Goal: Task Accomplishment & Management: Use online tool/utility

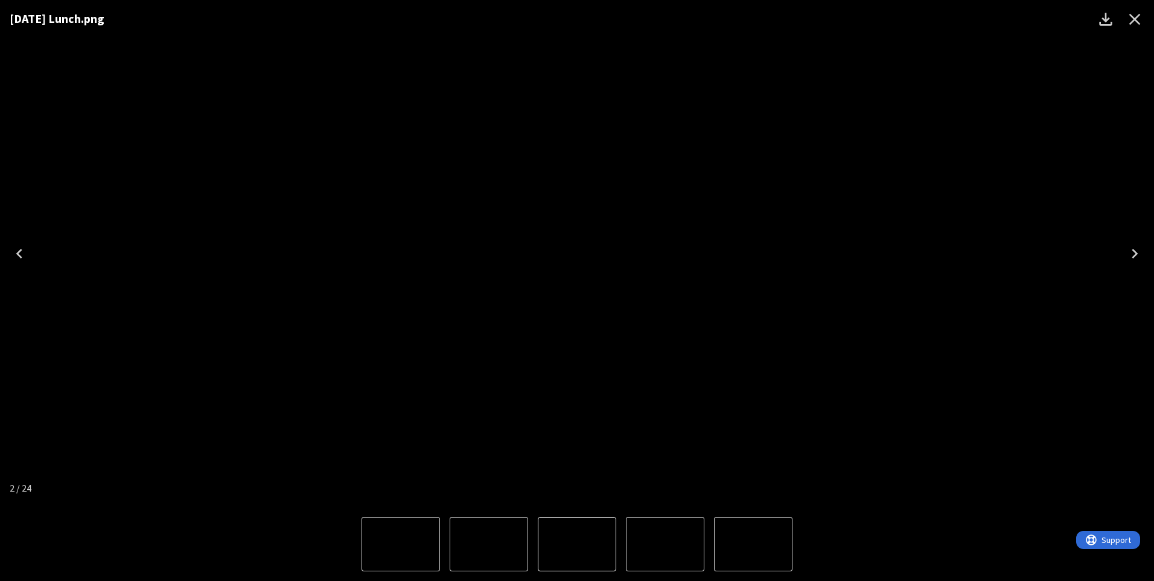
drag, startPoint x: 1133, startPoint y: 23, endPoint x: 1129, endPoint y: 81, distance: 58.7
click at [1134, 23] on icon "Close" at bounding box center [1134, 19] width 19 height 19
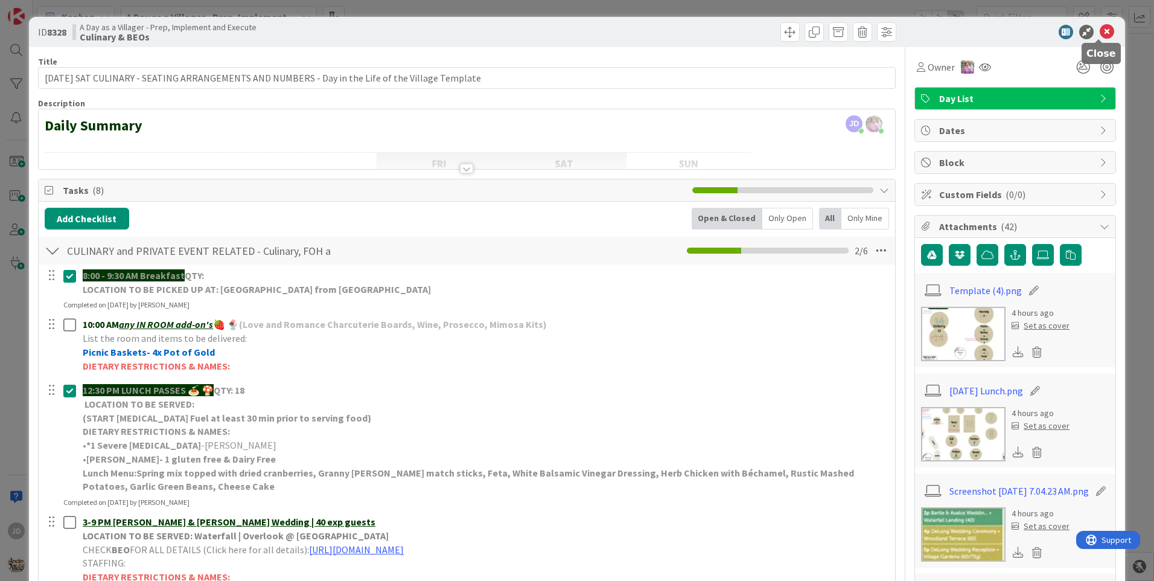
click at [1100, 28] on icon at bounding box center [1107, 32] width 14 height 14
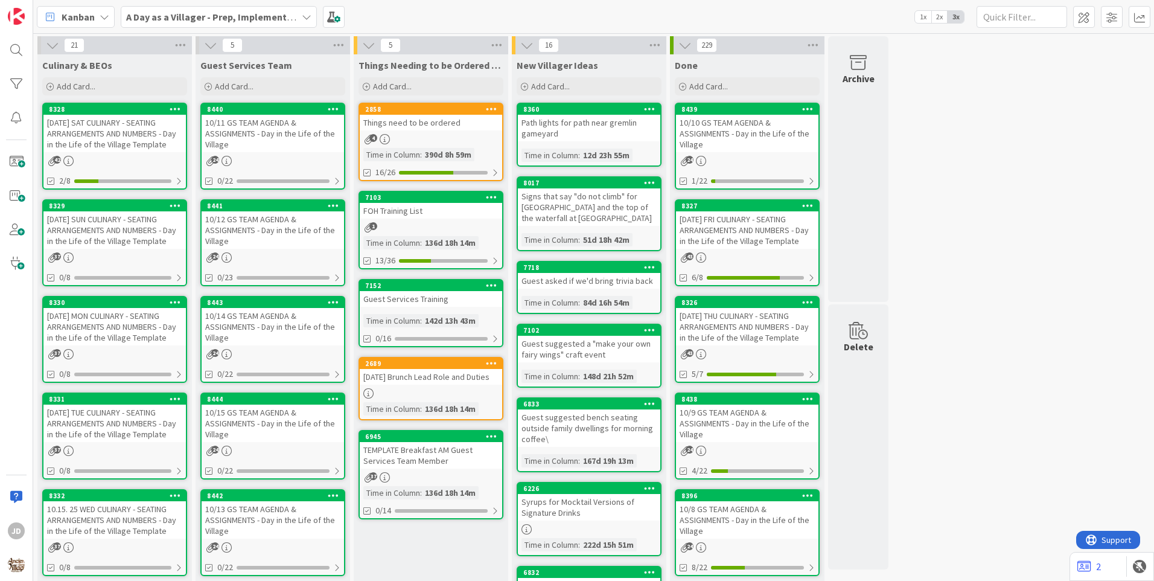
click at [431, 130] on div "Things need to be ordered" at bounding box center [431, 123] width 142 height 16
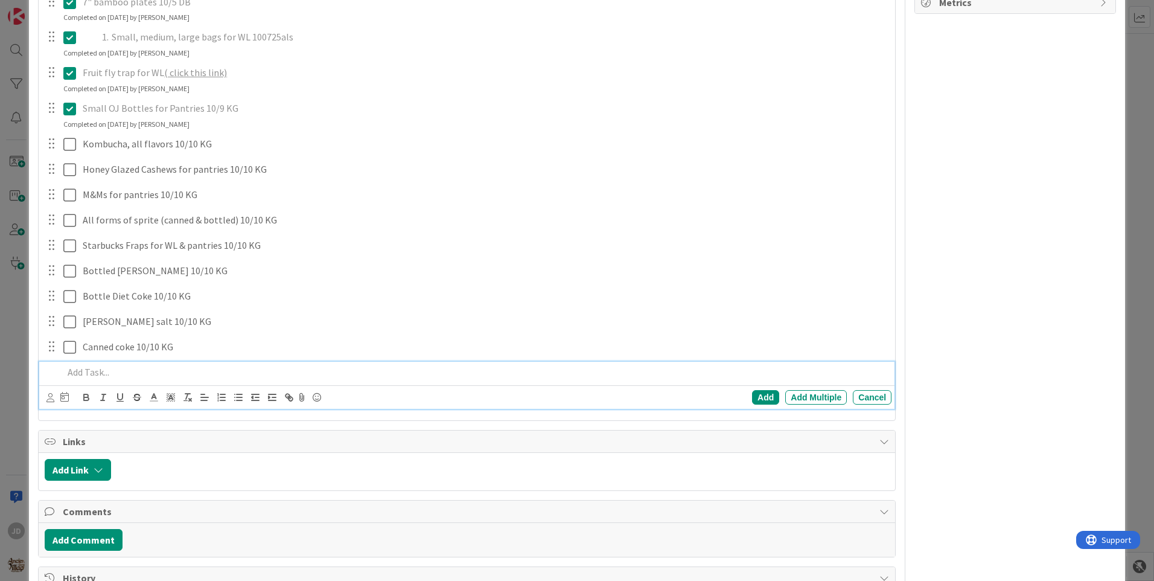
click at [107, 372] on p at bounding box center [474, 372] width 823 height 14
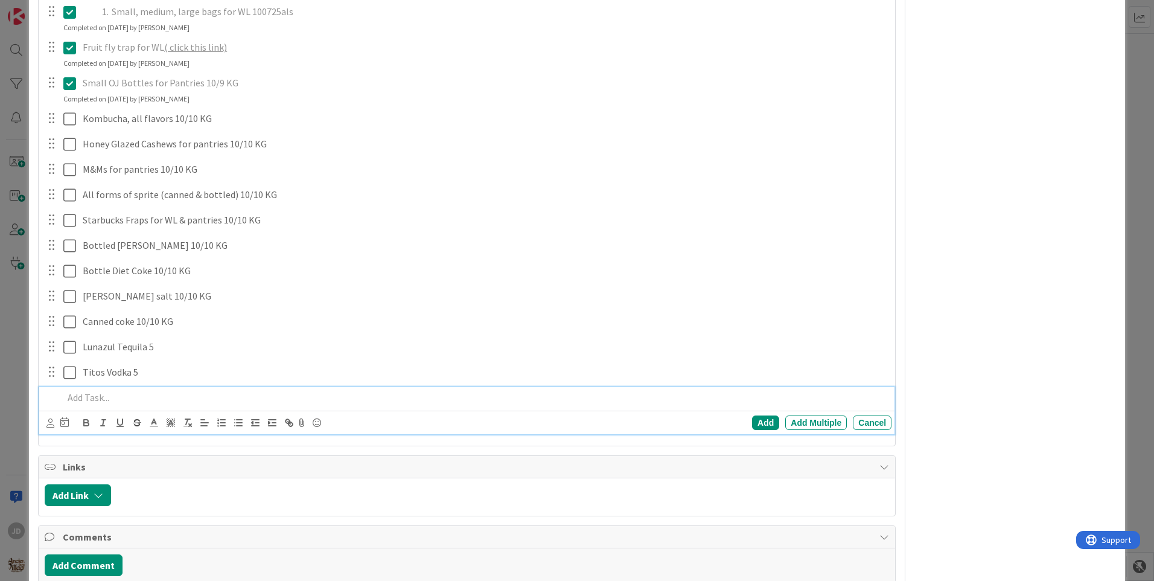
scroll to position [775, 0]
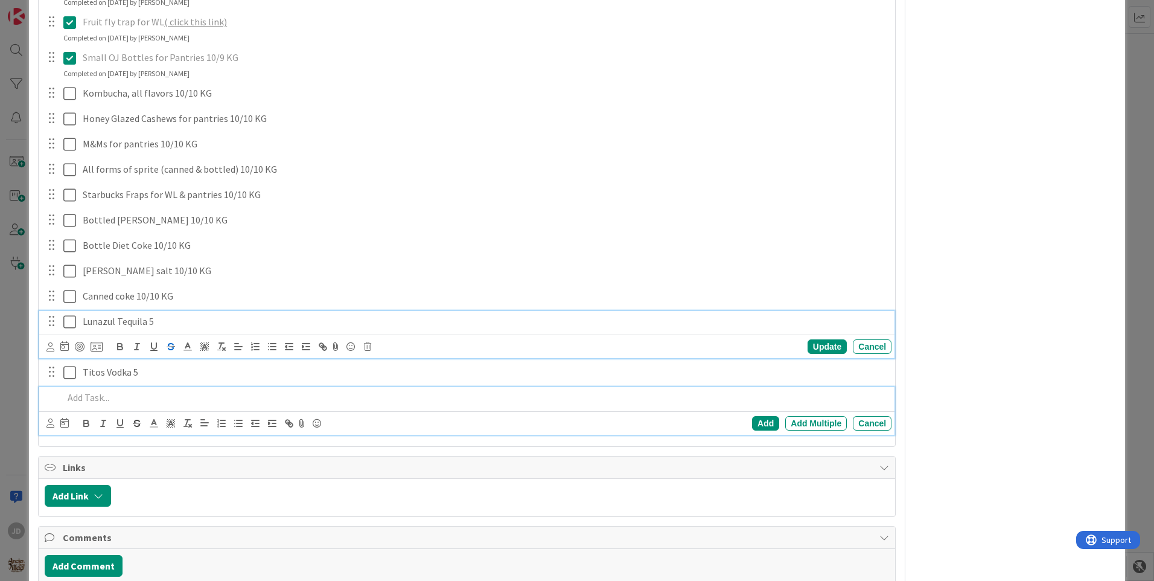
click at [165, 316] on div "Lunazul Tequila 5 Update Cancel" at bounding box center [466, 335] width 855 height 48
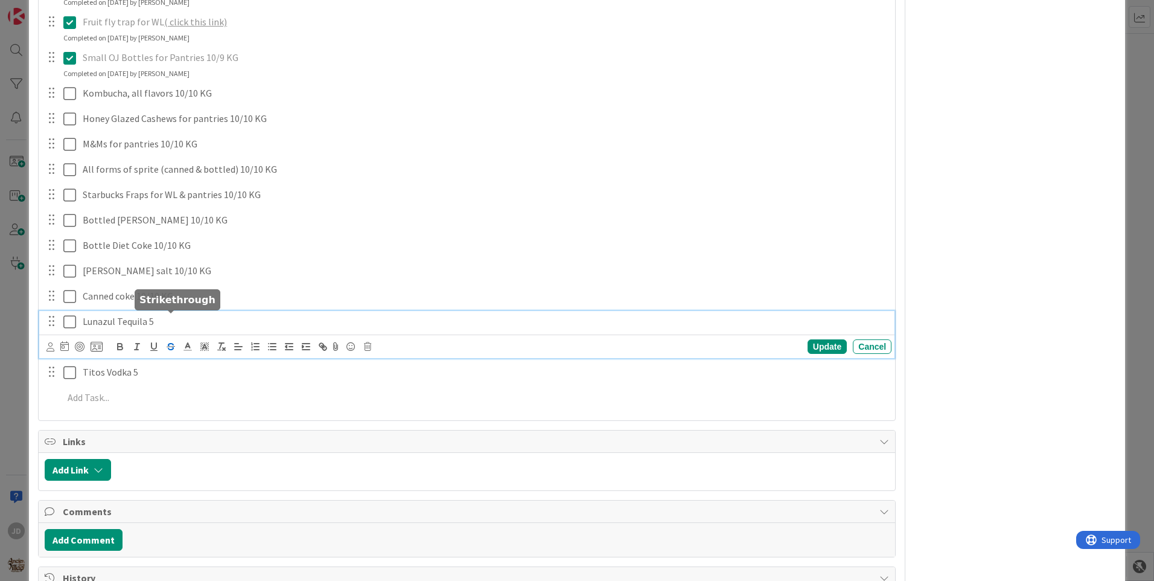
scroll to position [800, 0]
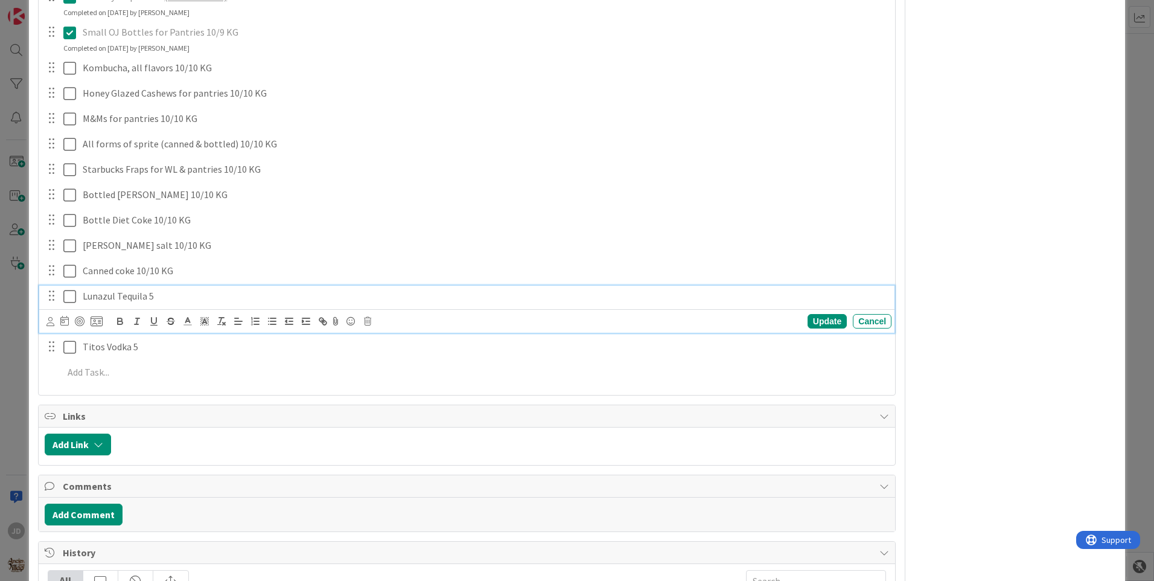
click at [219, 299] on p "Lunazul Tequila 5" at bounding box center [485, 296] width 804 height 14
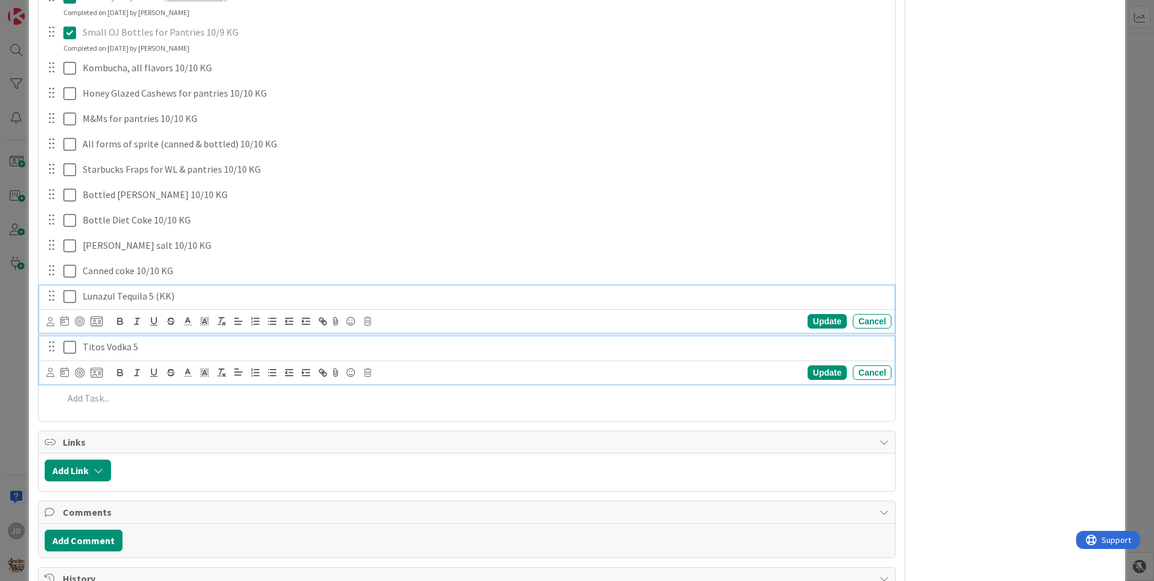
click at [162, 342] on p "Titos Vodka 5" at bounding box center [485, 347] width 804 height 14
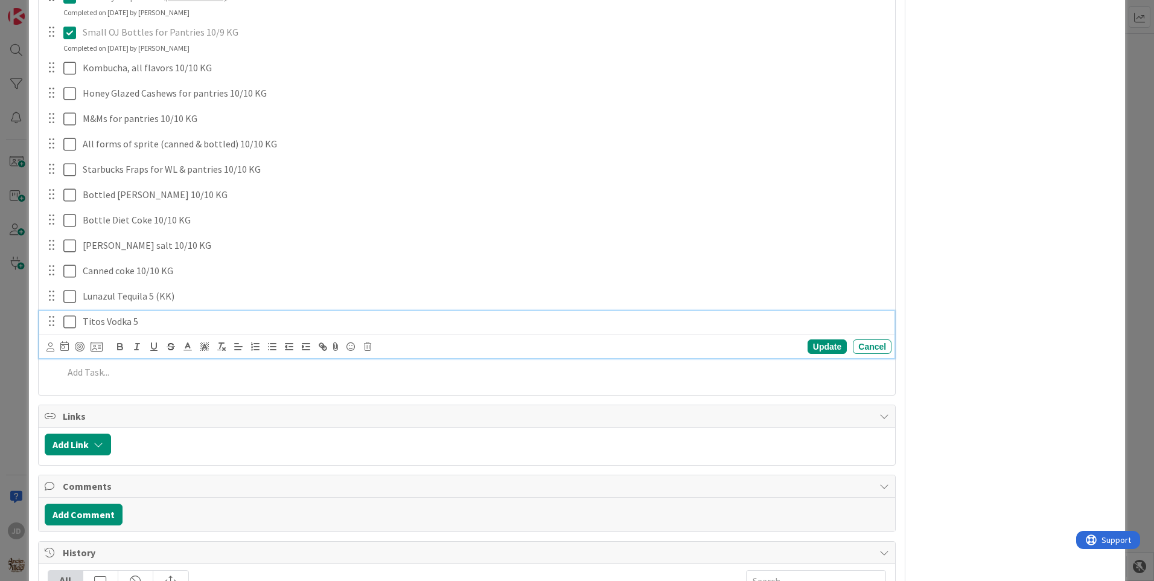
scroll to position [775, 0]
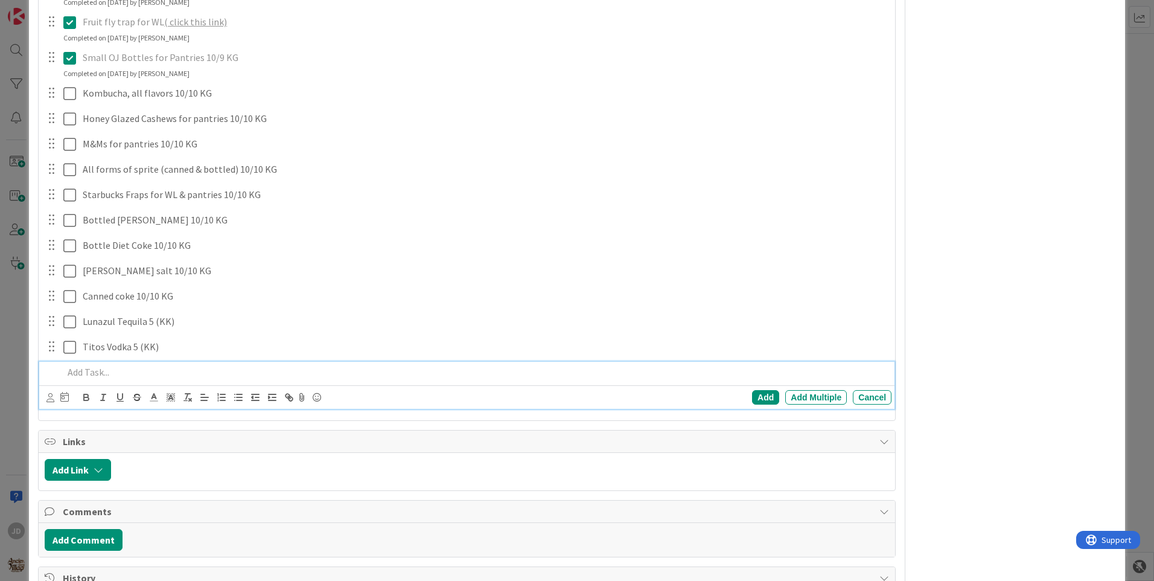
click at [88, 374] on p at bounding box center [474, 372] width 823 height 14
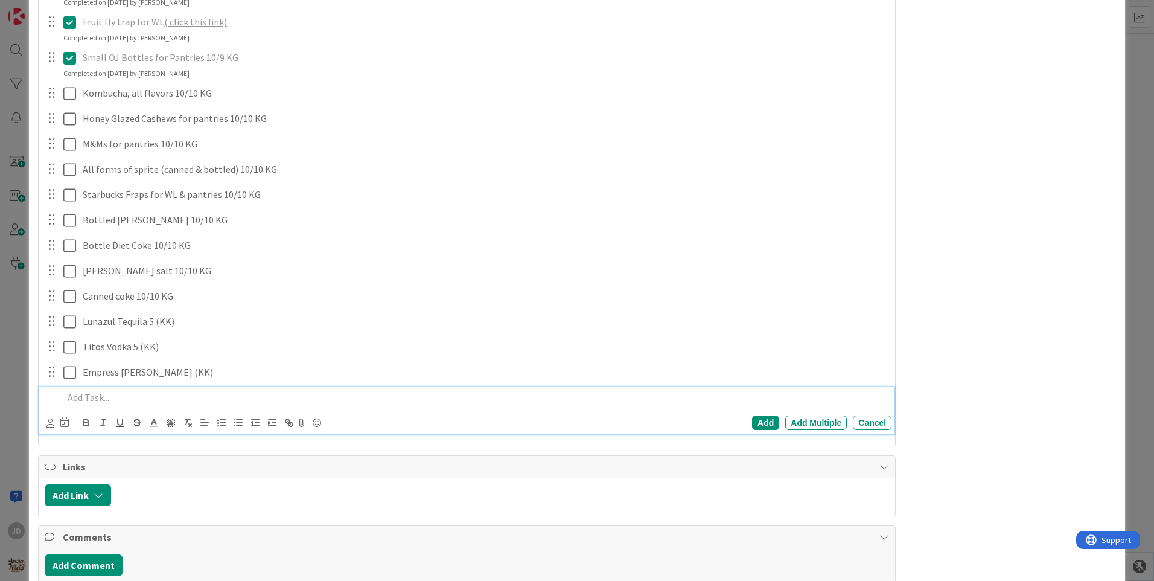
scroll to position [800, 0]
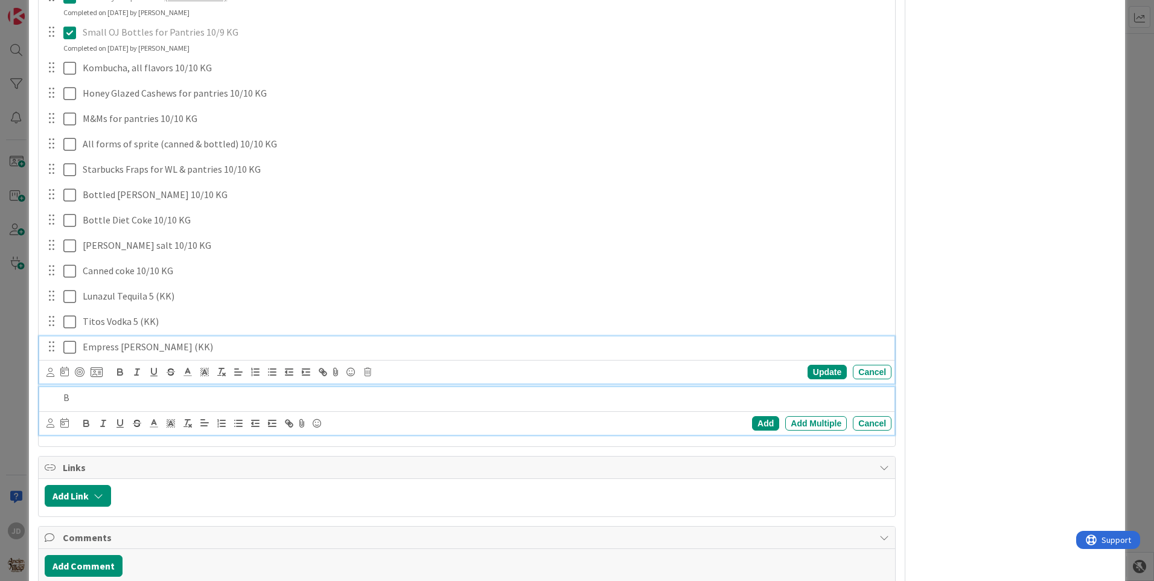
click at [141, 338] on div "Empress [PERSON_NAME] (KK) Update Cancel" at bounding box center [466, 360] width 855 height 48
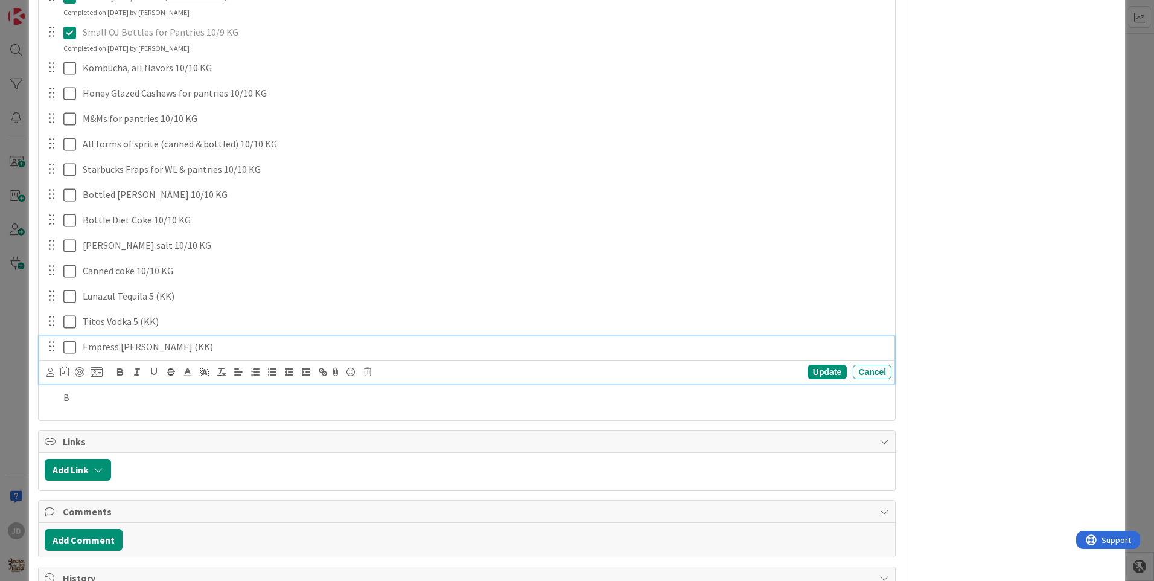
scroll to position [826, 0]
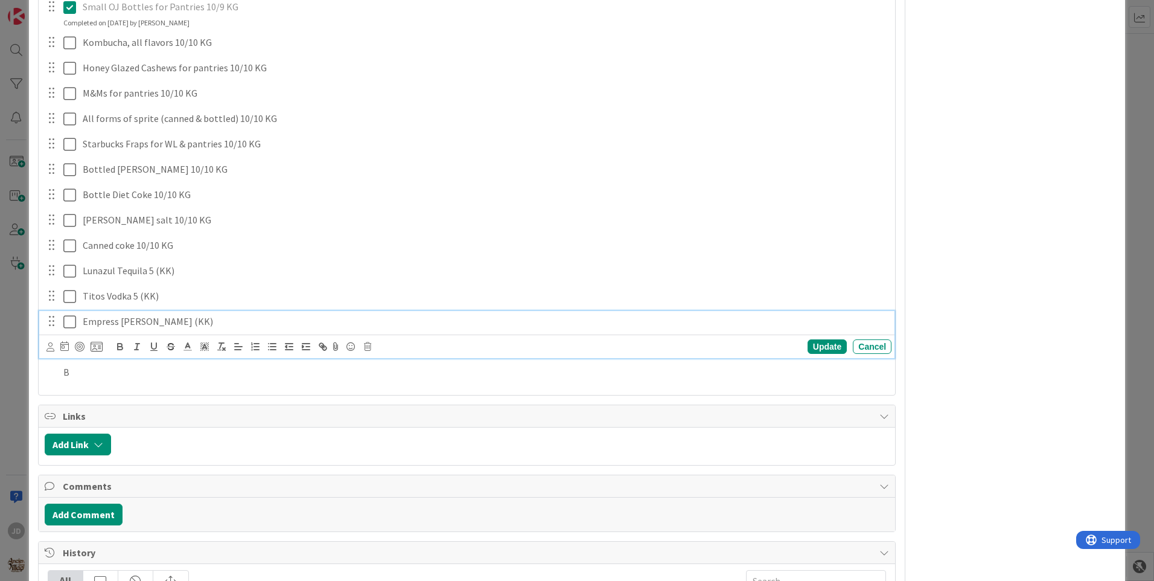
click at [177, 326] on p "Empress [PERSON_NAME] (KK)" at bounding box center [485, 322] width 804 height 14
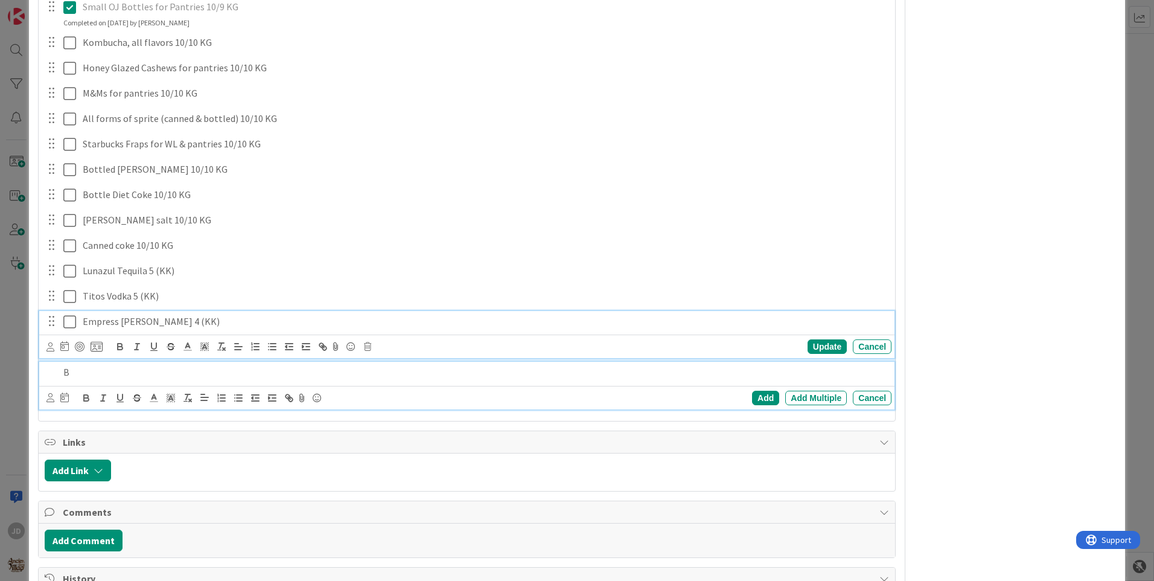
click at [171, 376] on p "B" at bounding box center [474, 372] width 823 height 14
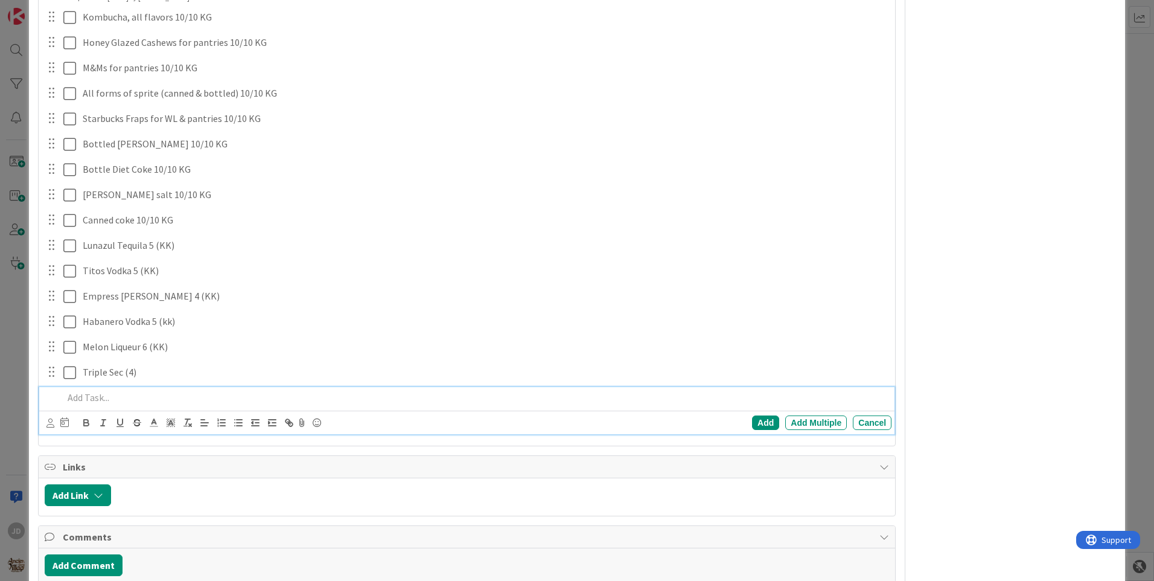
scroll to position [877, 0]
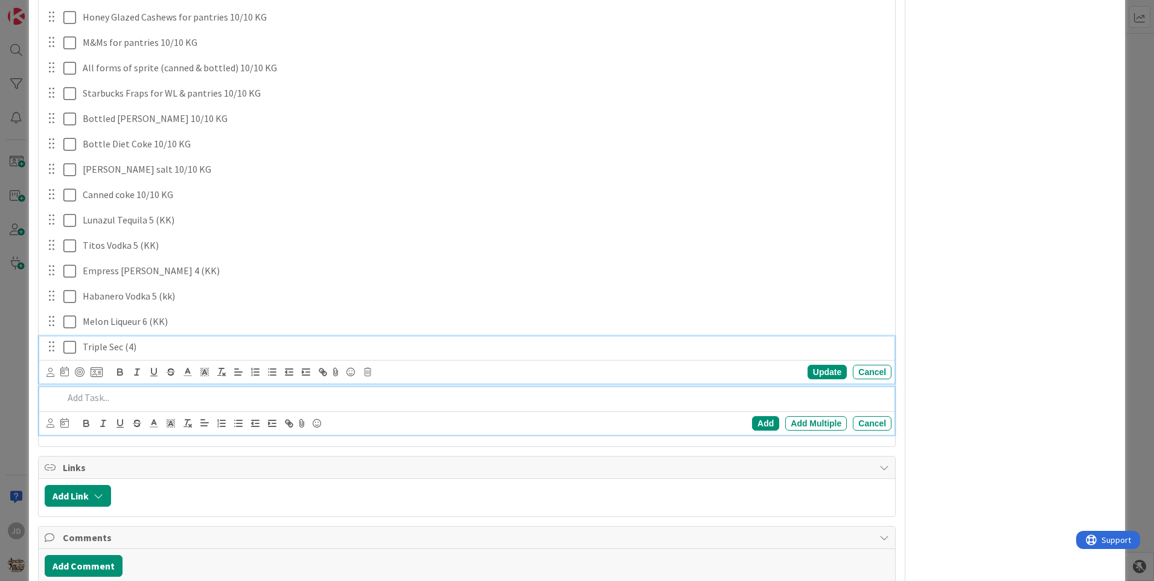
click at [159, 350] on div "Triple Sec (4) Update Cancel" at bounding box center [466, 360] width 855 height 48
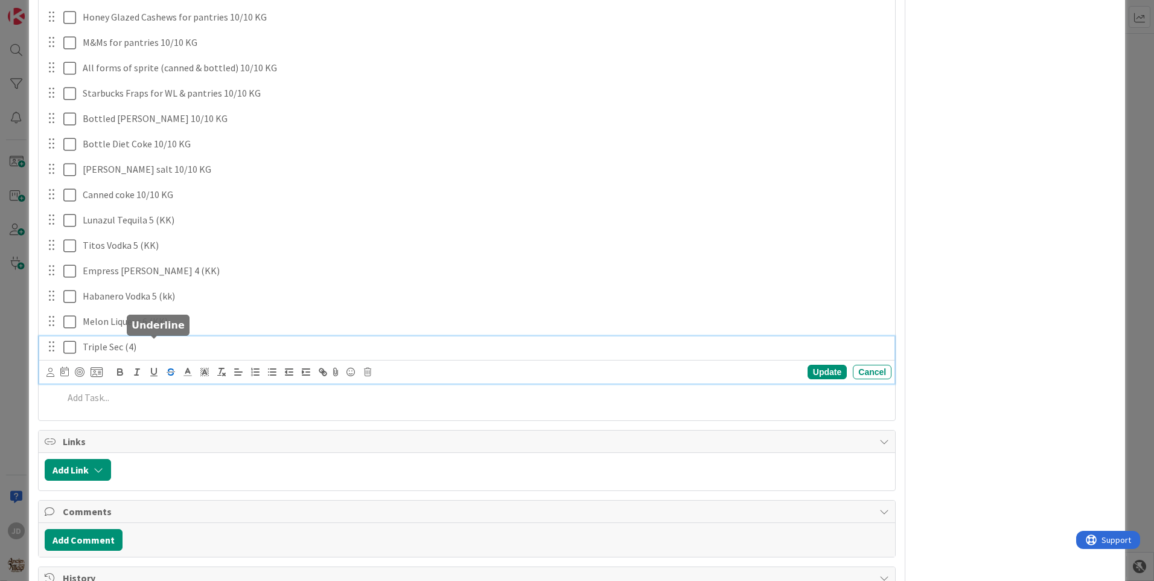
scroll to position [902, 0]
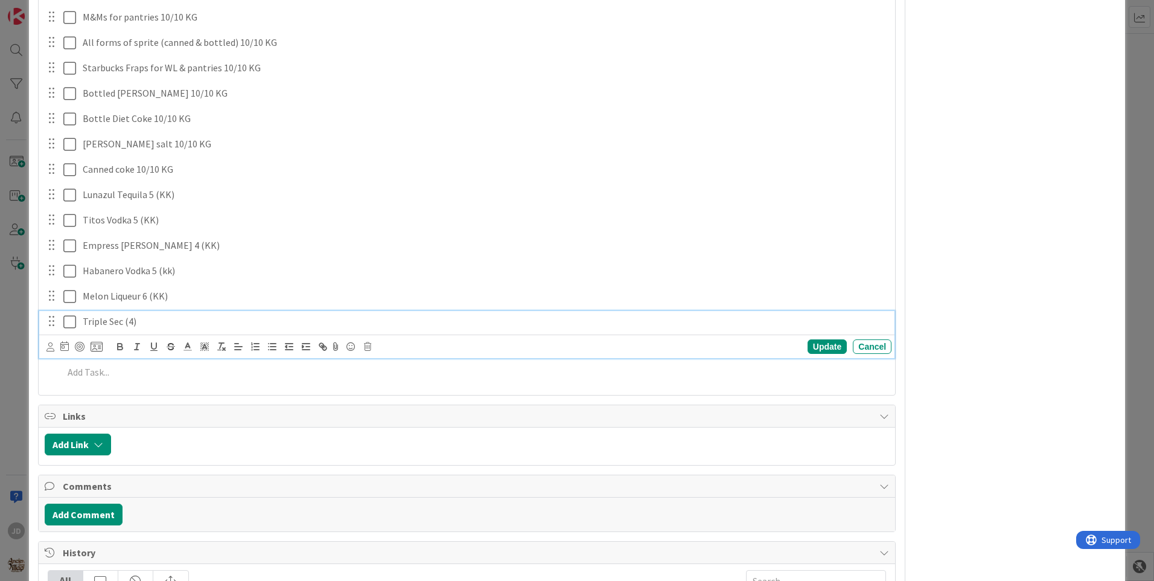
click at [173, 322] on p "Triple Sec (4)" at bounding box center [485, 322] width 804 height 14
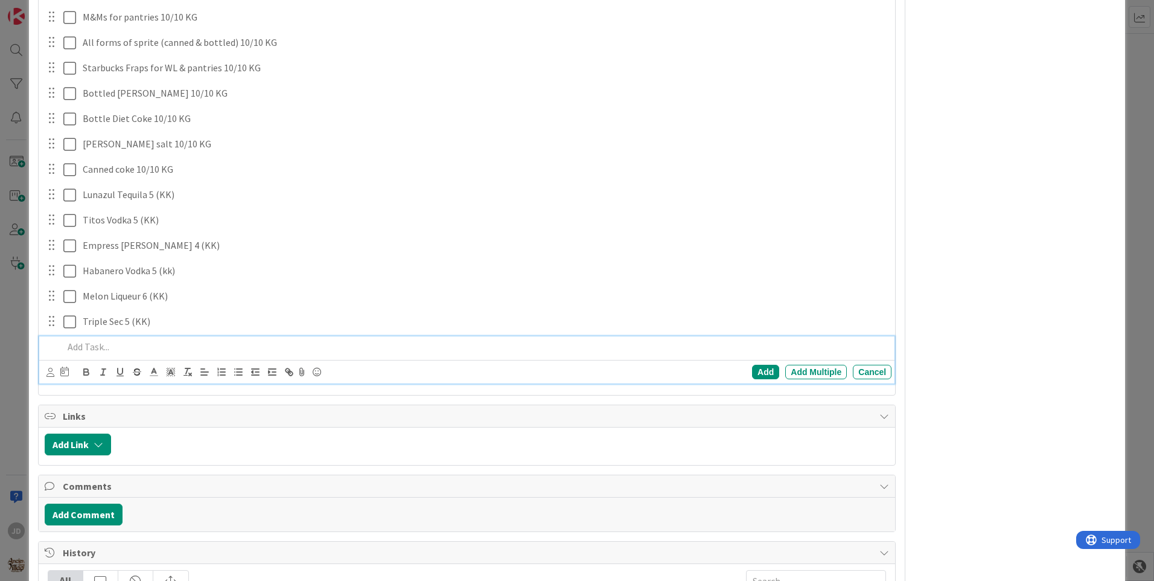
click at [107, 345] on p at bounding box center [474, 347] width 823 height 14
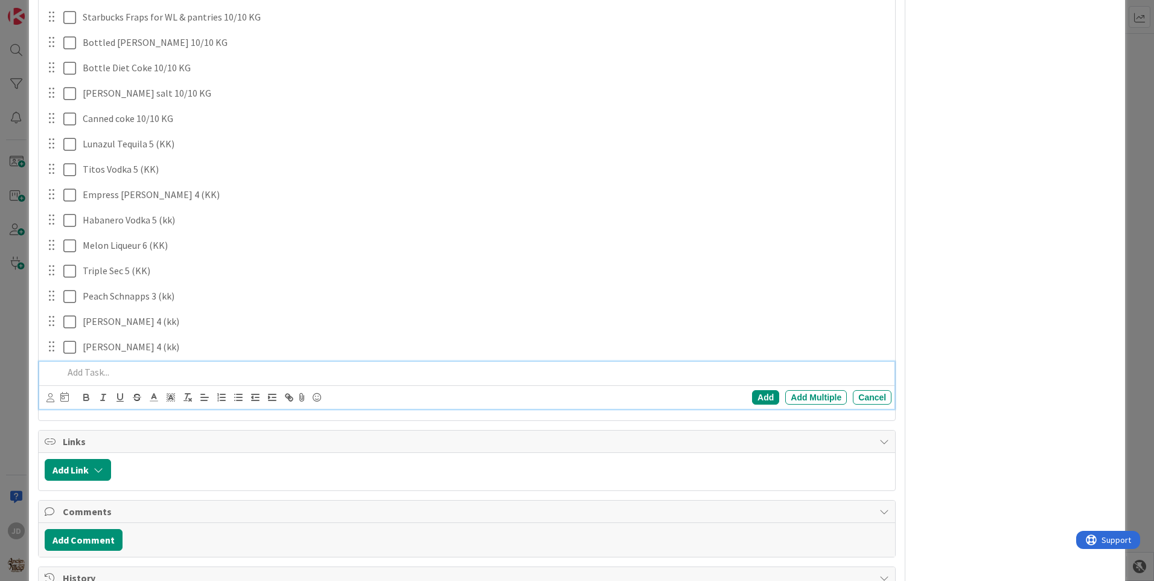
scroll to position [978, 0]
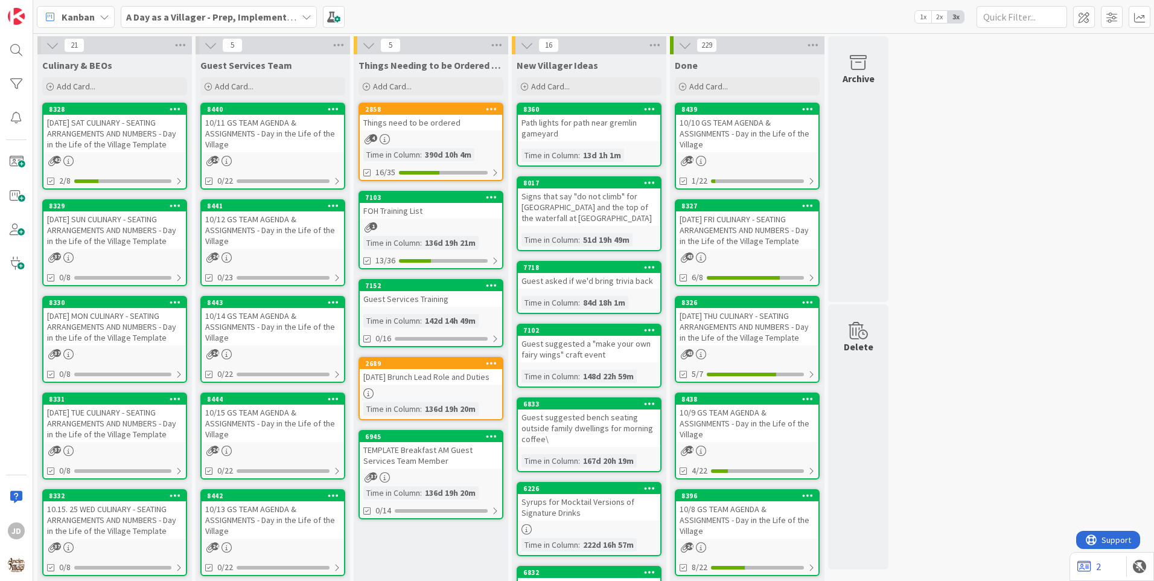
click at [430, 142] on div "4" at bounding box center [431, 139] width 142 height 10
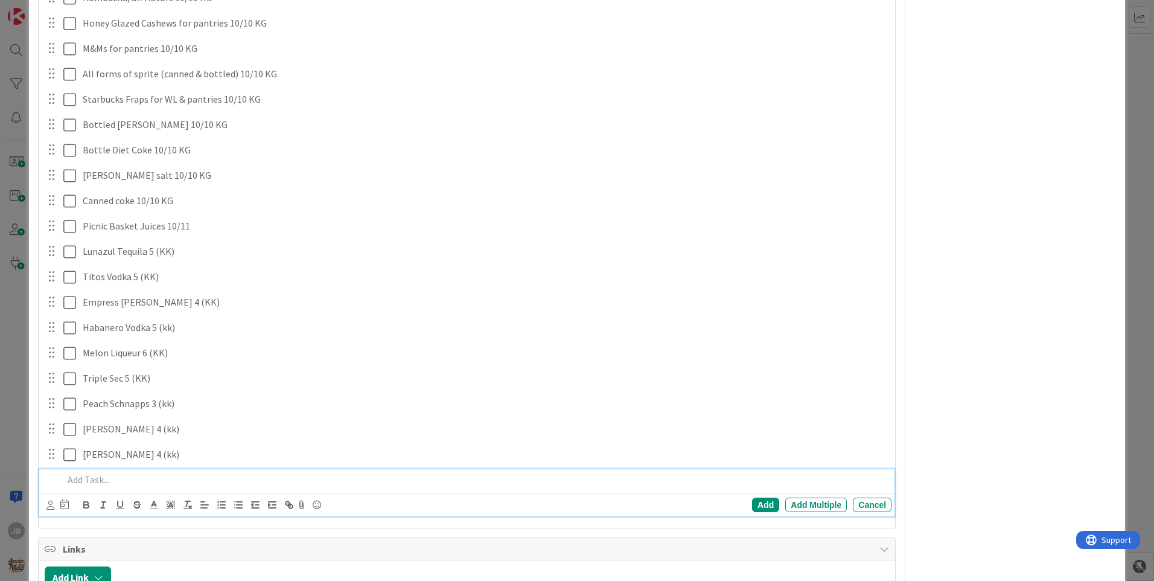
click at [108, 485] on p at bounding box center [474, 480] width 823 height 14
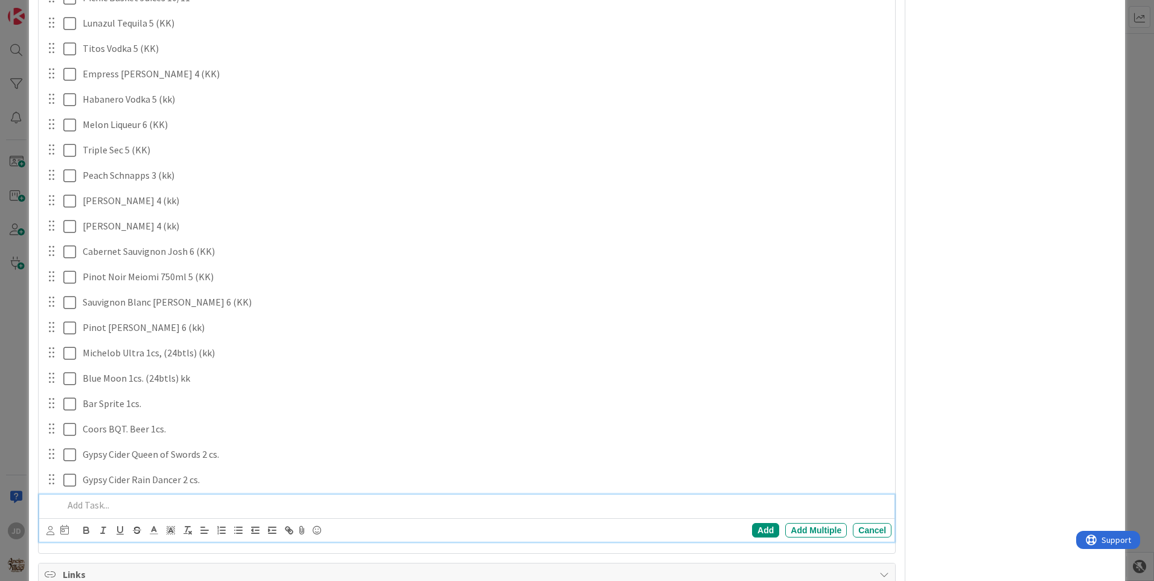
scroll to position [1099, 0]
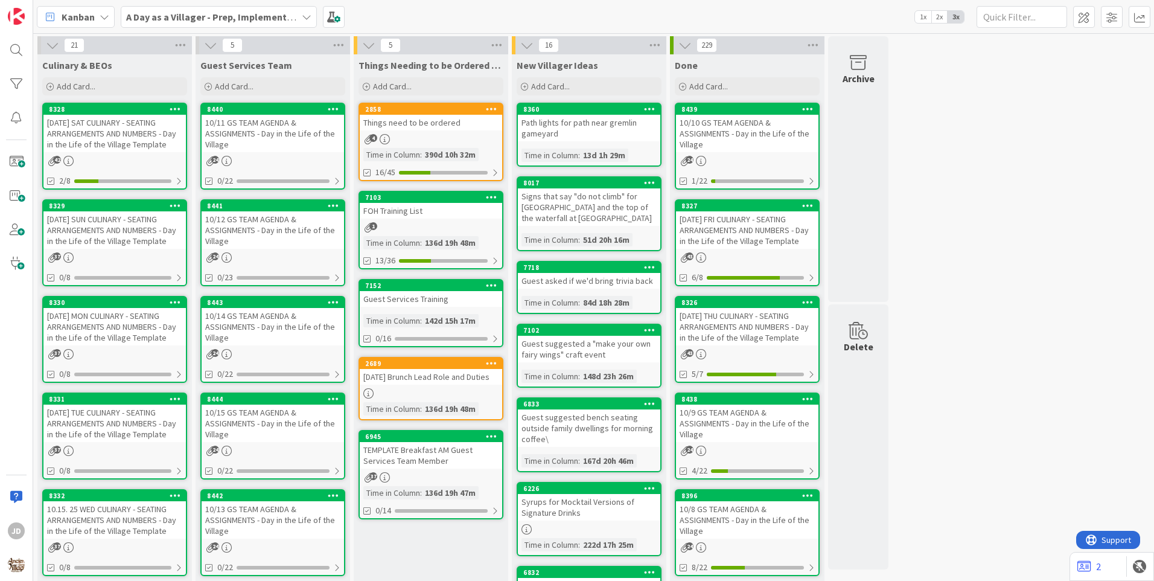
click at [301, 120] on div "10/11 GS TEAM AGENDA & ASSIGNMENTS - Day in the Life of the Village" at bounding box center [273, 133] width 142 height 37
